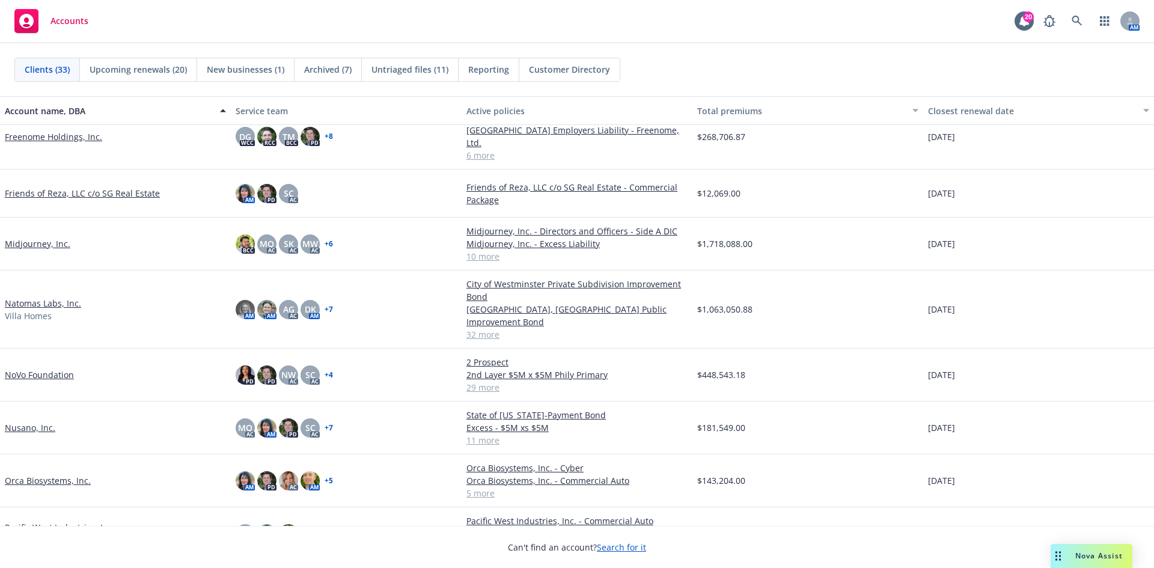
scroll to position [541, 0]
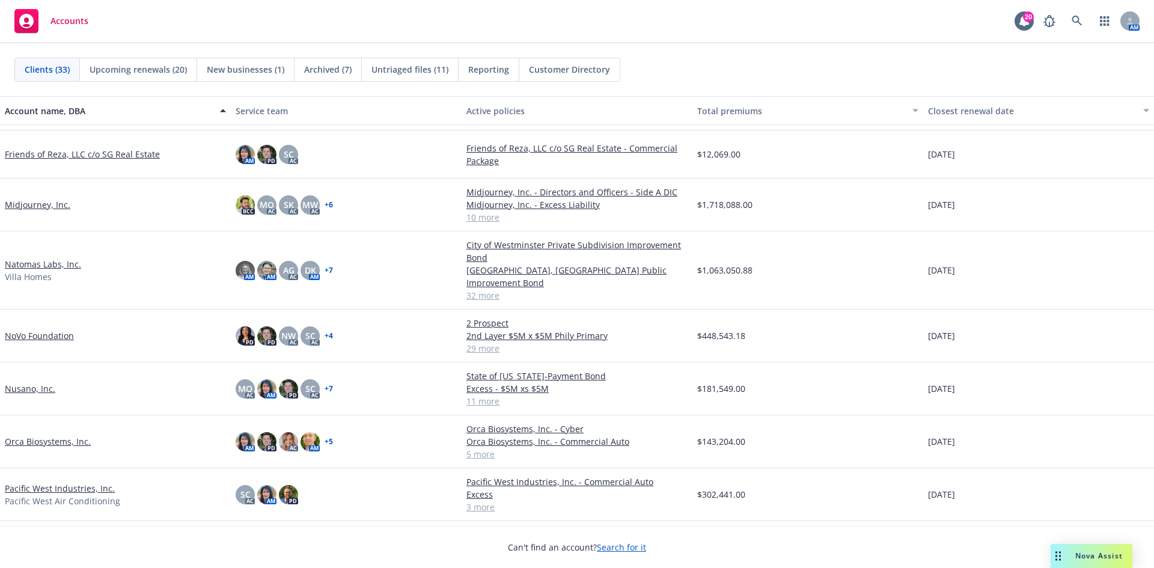
click at [38, 258] on link "Natomas Labs, Inc." at bounding box center [43, 264] width 76 height 13
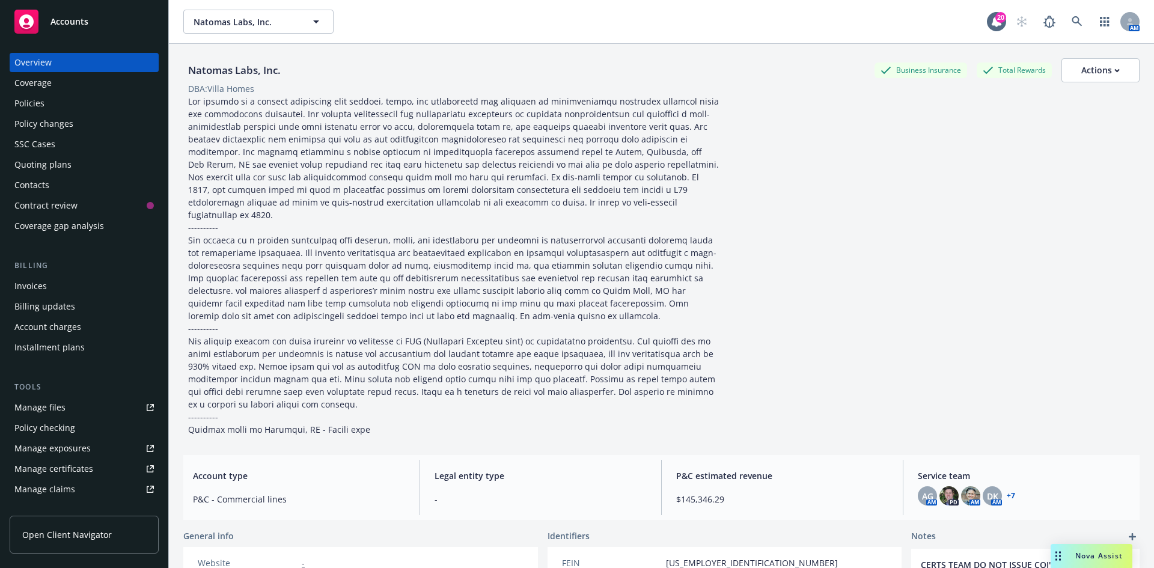
click at [35, 118] on div "Policy changes" at bounding box center [43, 123] width 59 height 19
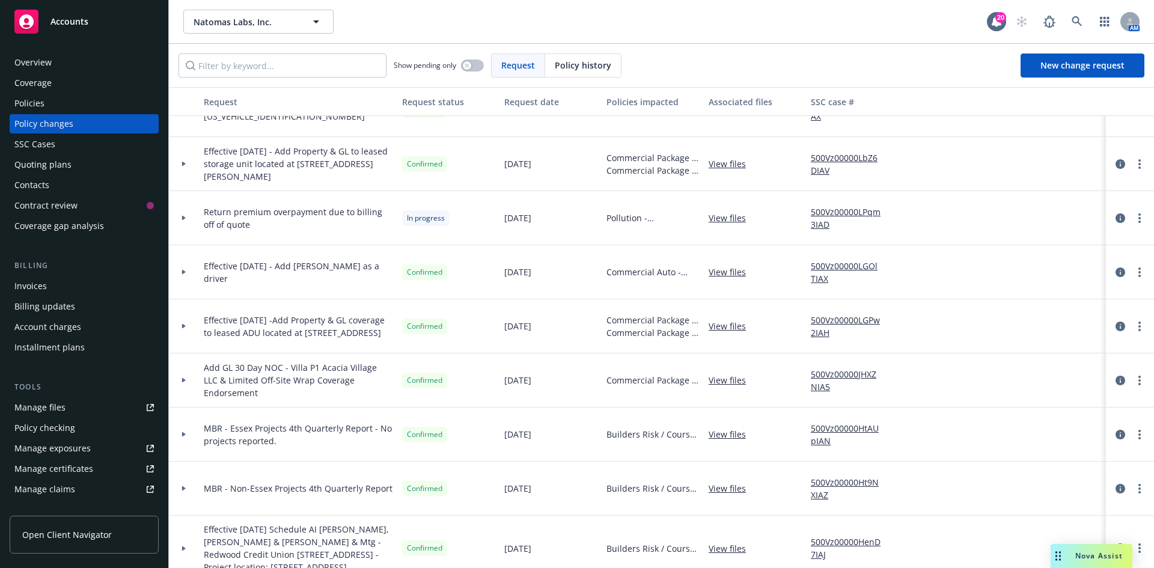
scroll to position [1082, 0]
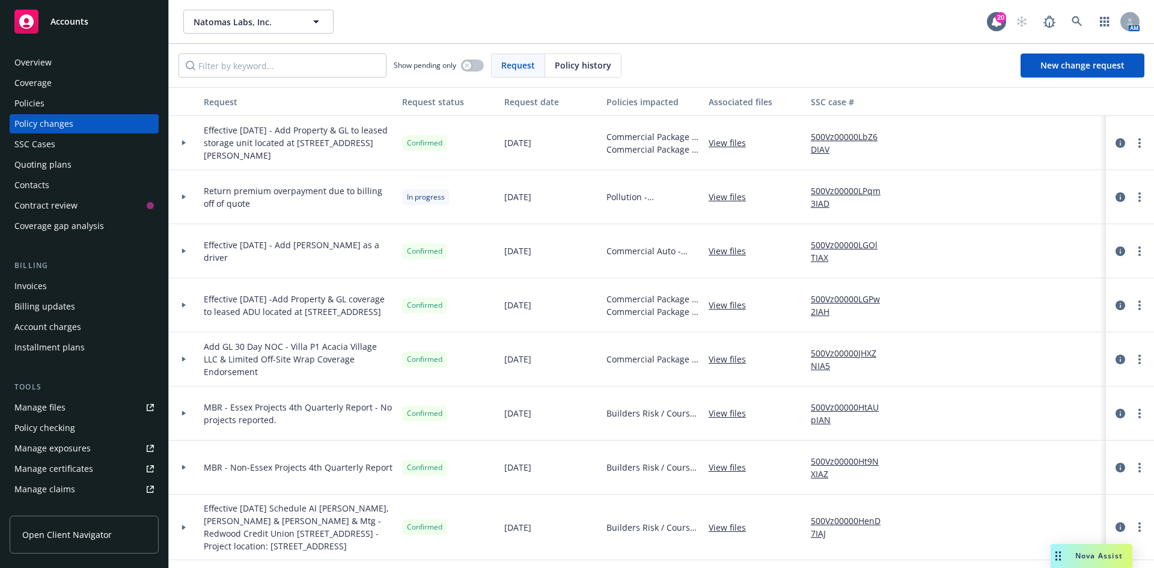
click at [37, 102] on div "Policies" at bounding box center [29, 103] width 30 height 19
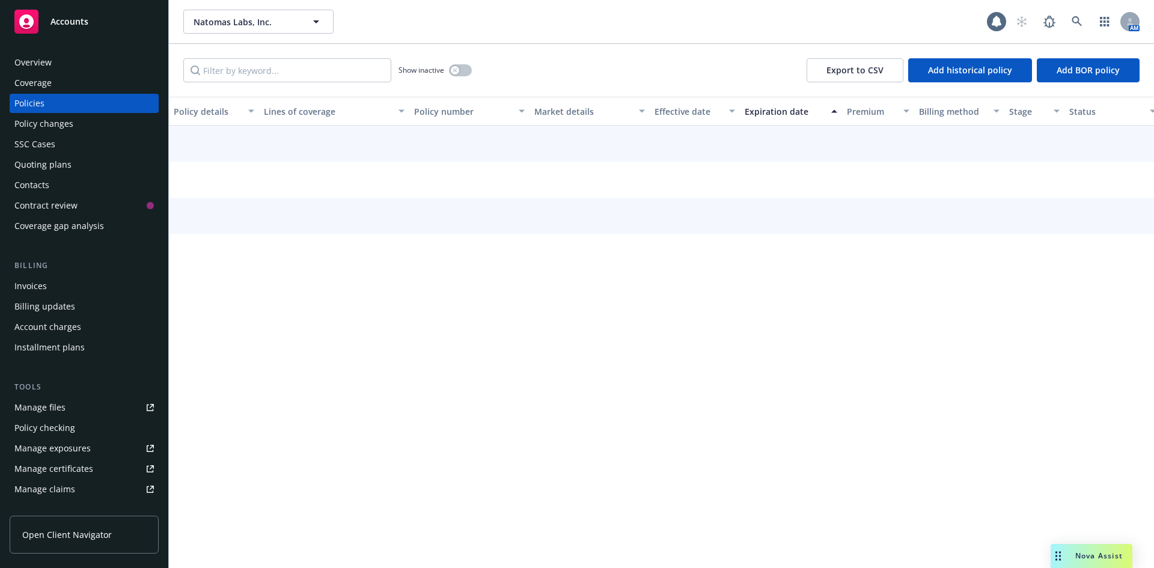
click at [37, 102] on div "Policies" at bounding box center [29, 103] width 30 height 19
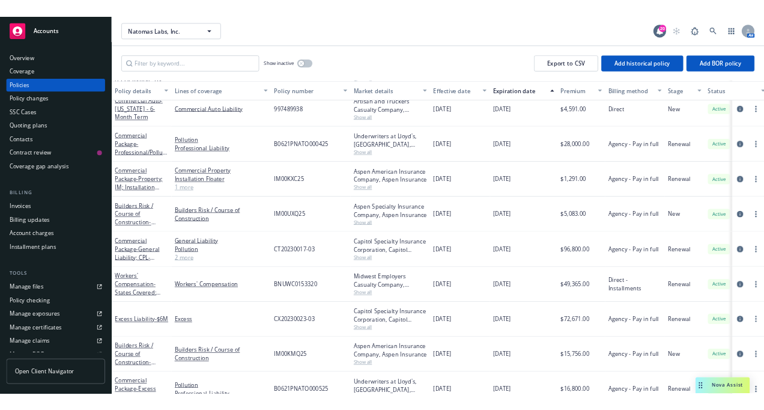
scroll to position [120, 0]
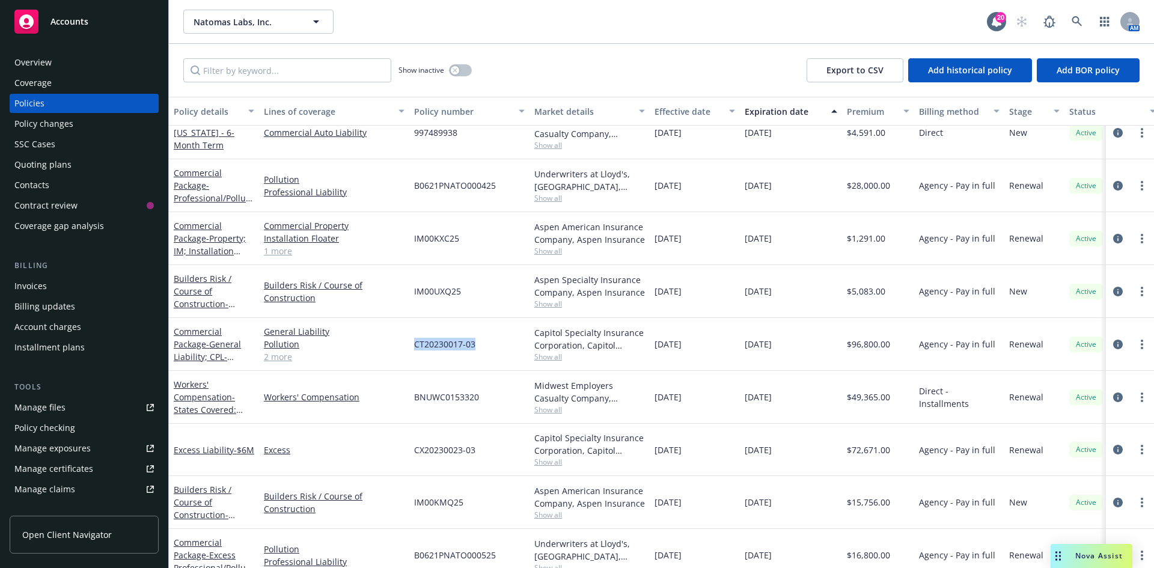
drag, startPoint x: 413, startPoint y: 341, endPoint x: 480, endPoint y: 341, distance: 67.3
click at [480, 341] on div "CT20230017-03" at bounding box center [469, 344] width 120 height 53
copy span "CT20230017-03"
